Goal: Obtain resource: Obtain resource

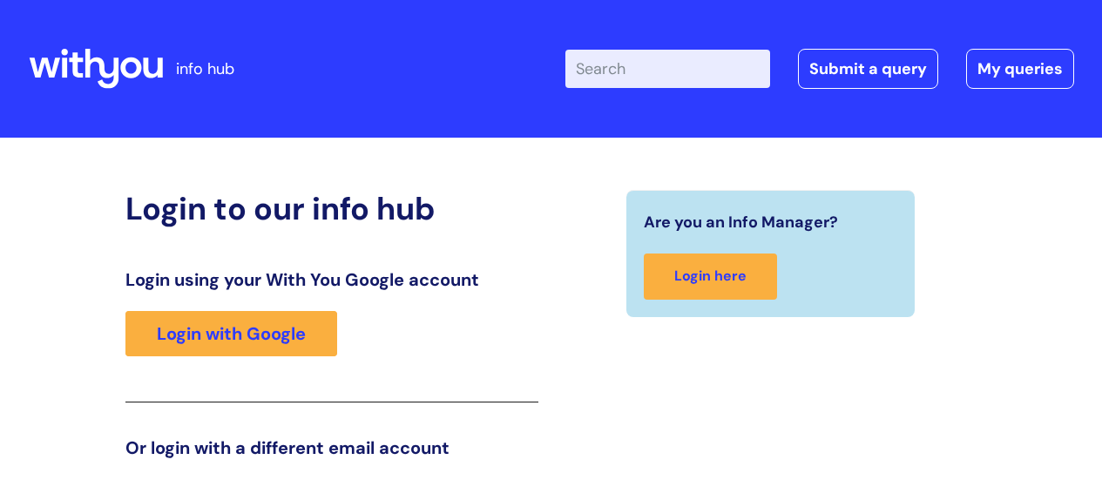
scroll to position [266, 0]
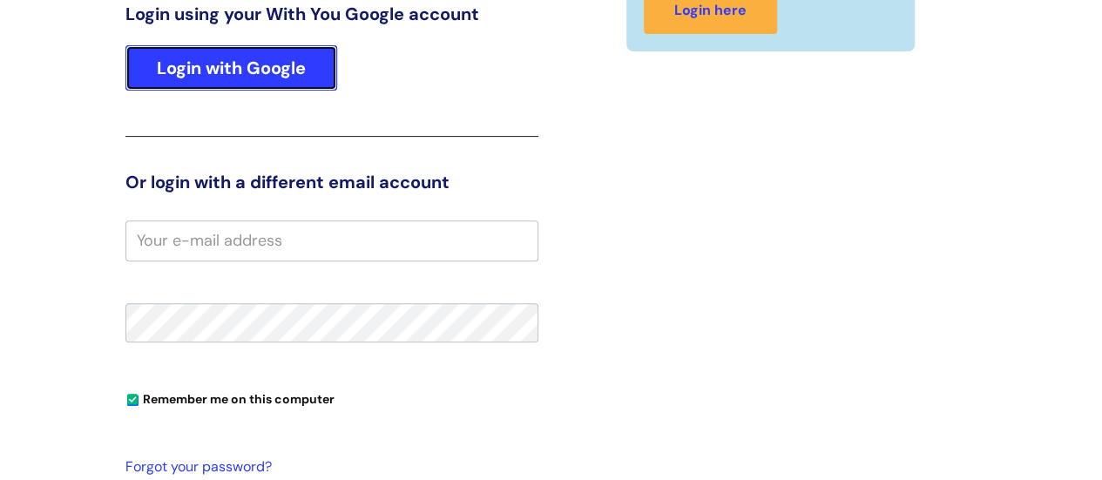
click at [287, 69] on link "Login with Google" at bounding box center [231, 67] width 212 height 45
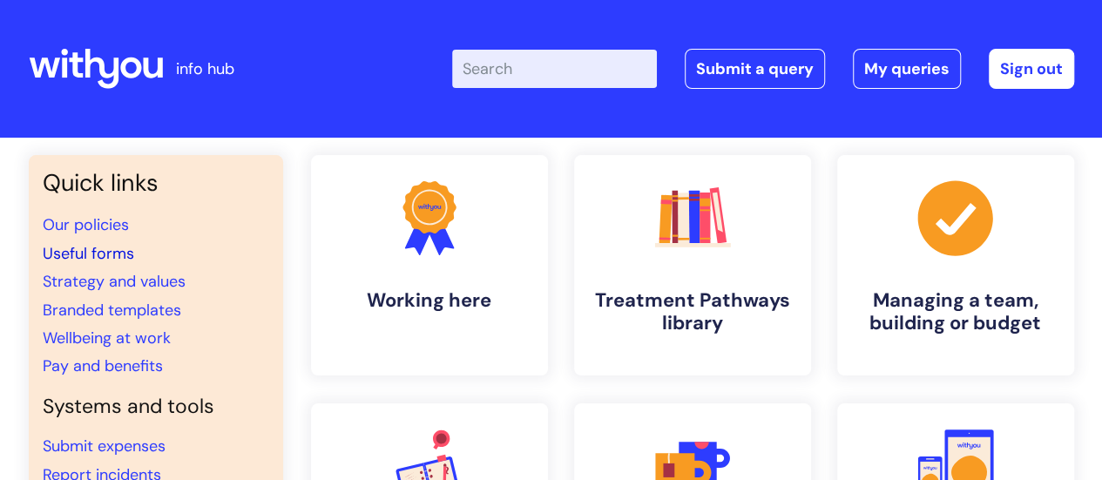
click at [98, 253] on link "Useful forms" at bounding box center [88, 253] width 91 height 21
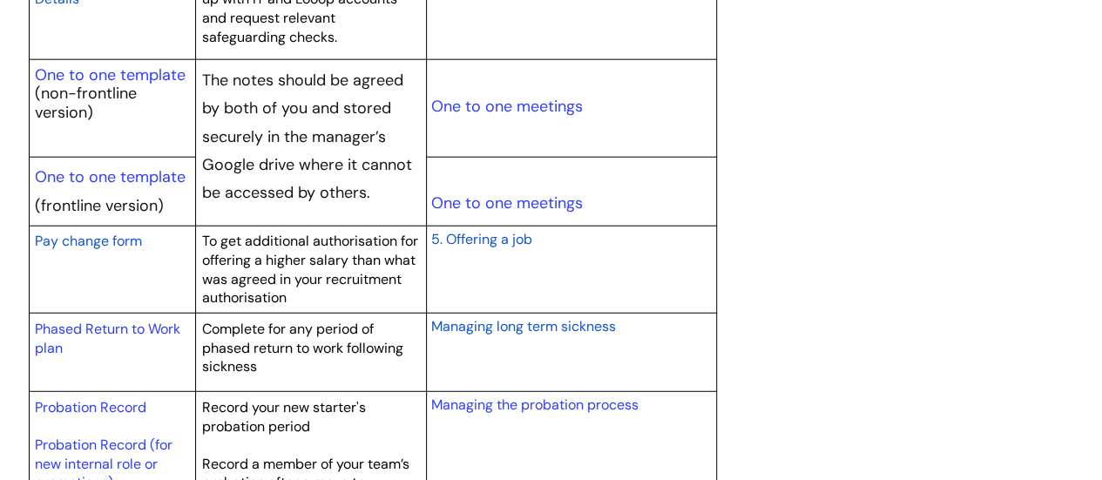
scroll to position [2265, 0]
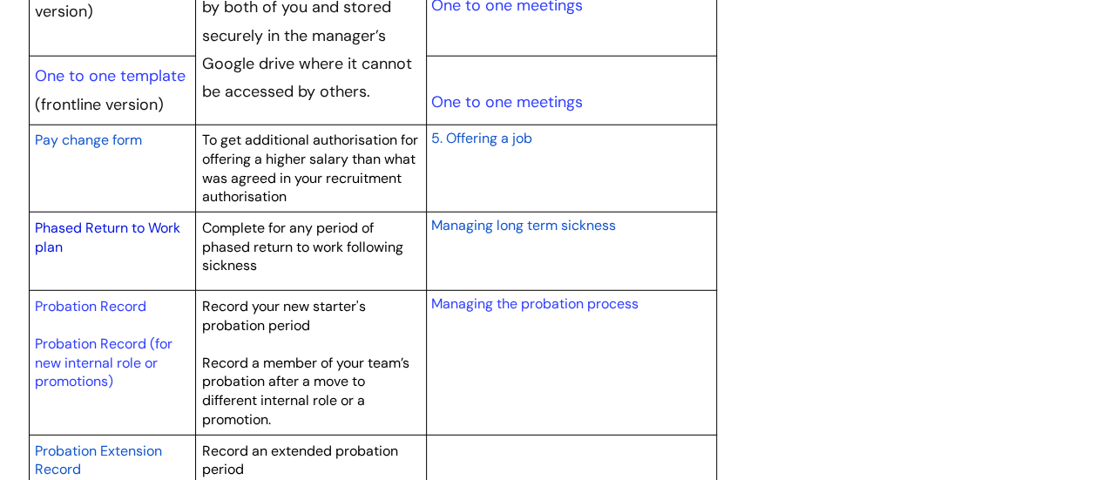
click at [125, 219] on link "Phased Return to Work plan" at bounding box center [107, 237] width 145 height 37
